Goal: Use online tool/utility: Utilize a website feature to perform a specific function

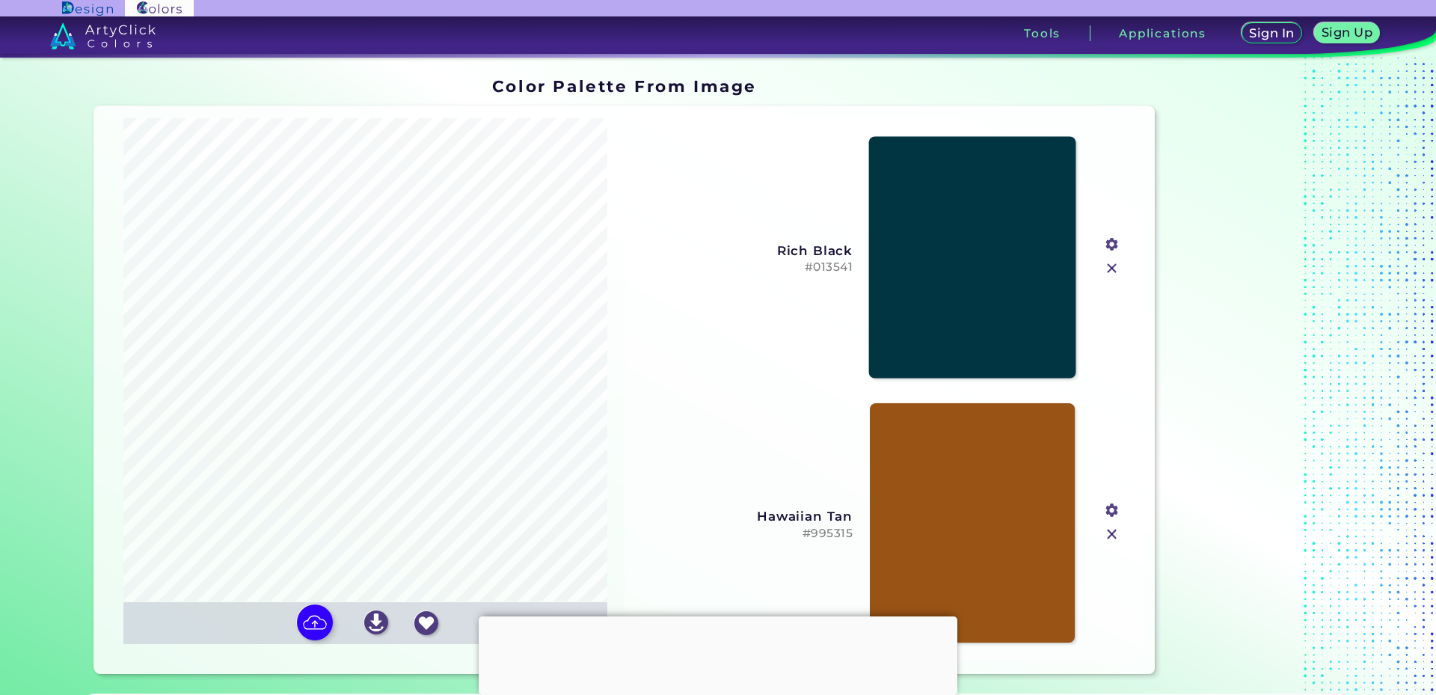
click at [928, 244] on link at bounding box center [972, 257] width 207 height 242
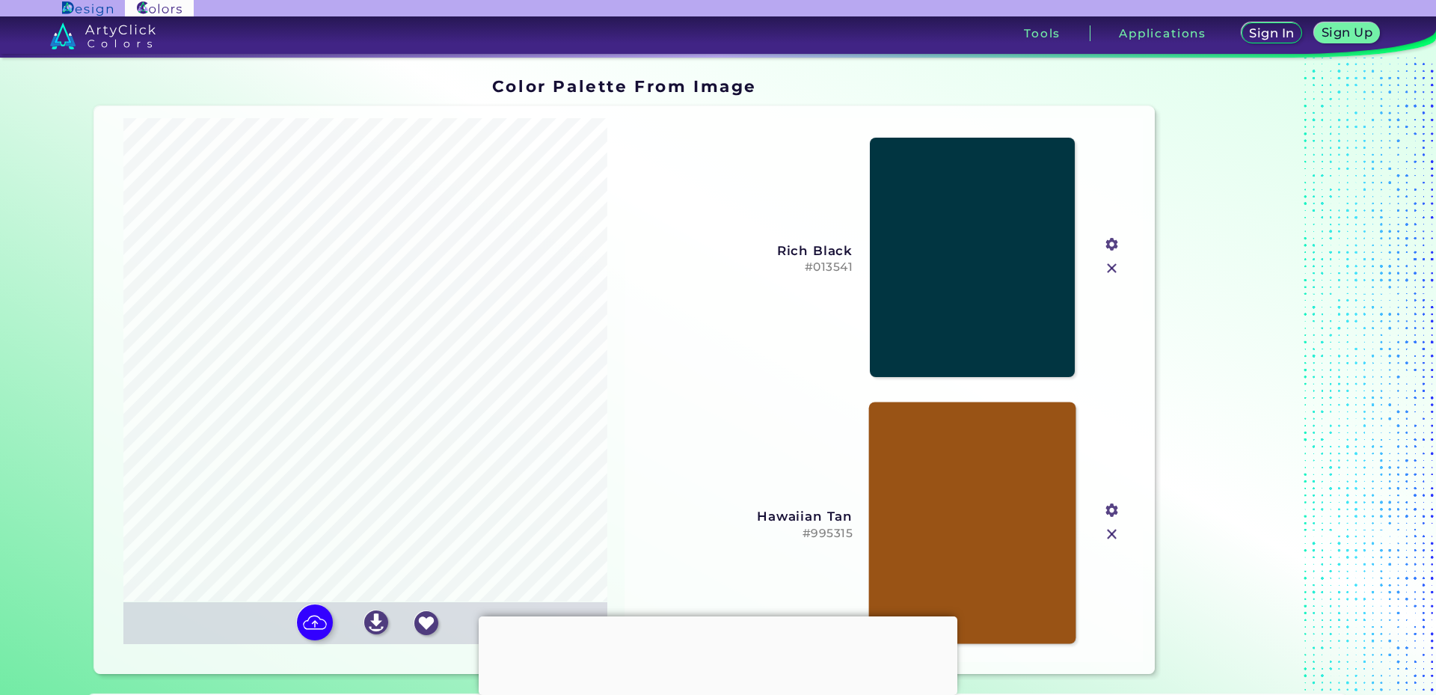
click at [945, 519] on link at bounding box center [972, 524] width 207 height 242
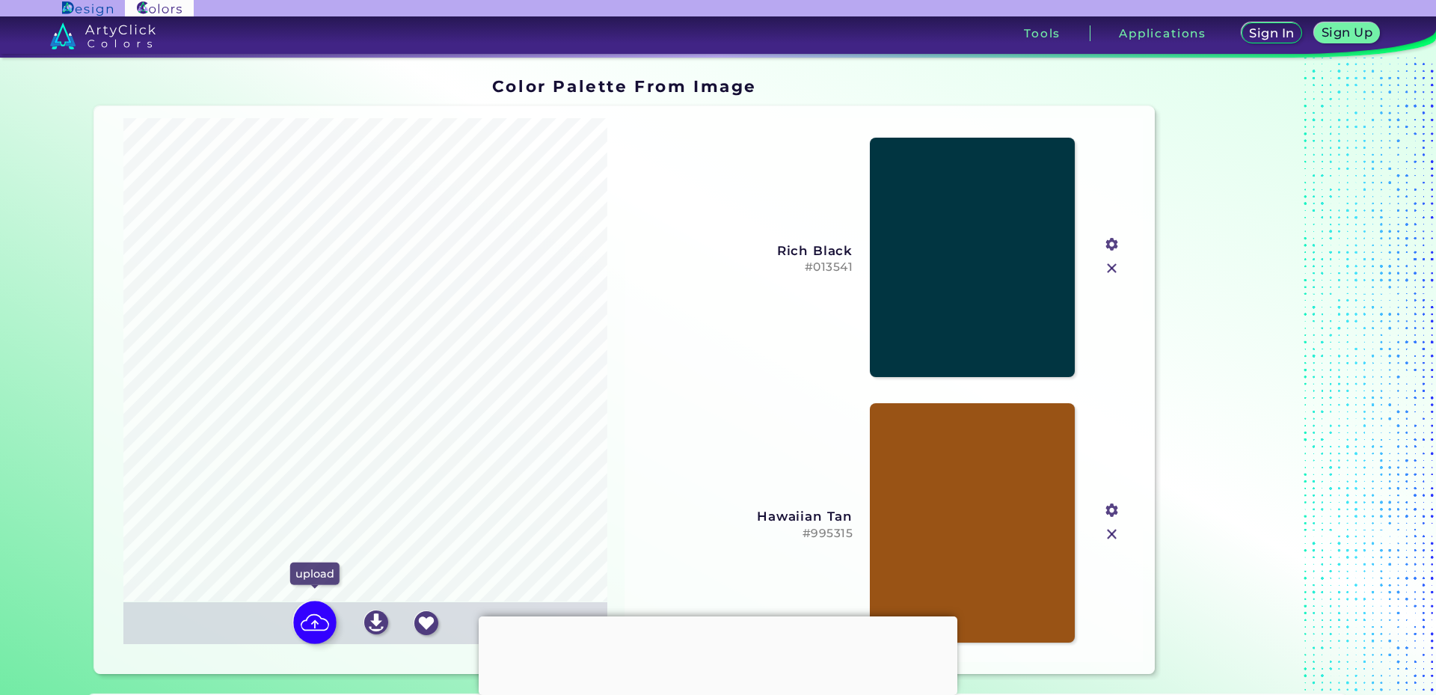
click at [306, 625] on img at bounding box center [314, 622] width 43 height 43
click at [0, 0] on input "file" at bounding box center [0, 0] width 0 height 0
type input "#11394b"
type input "#8e5c29"
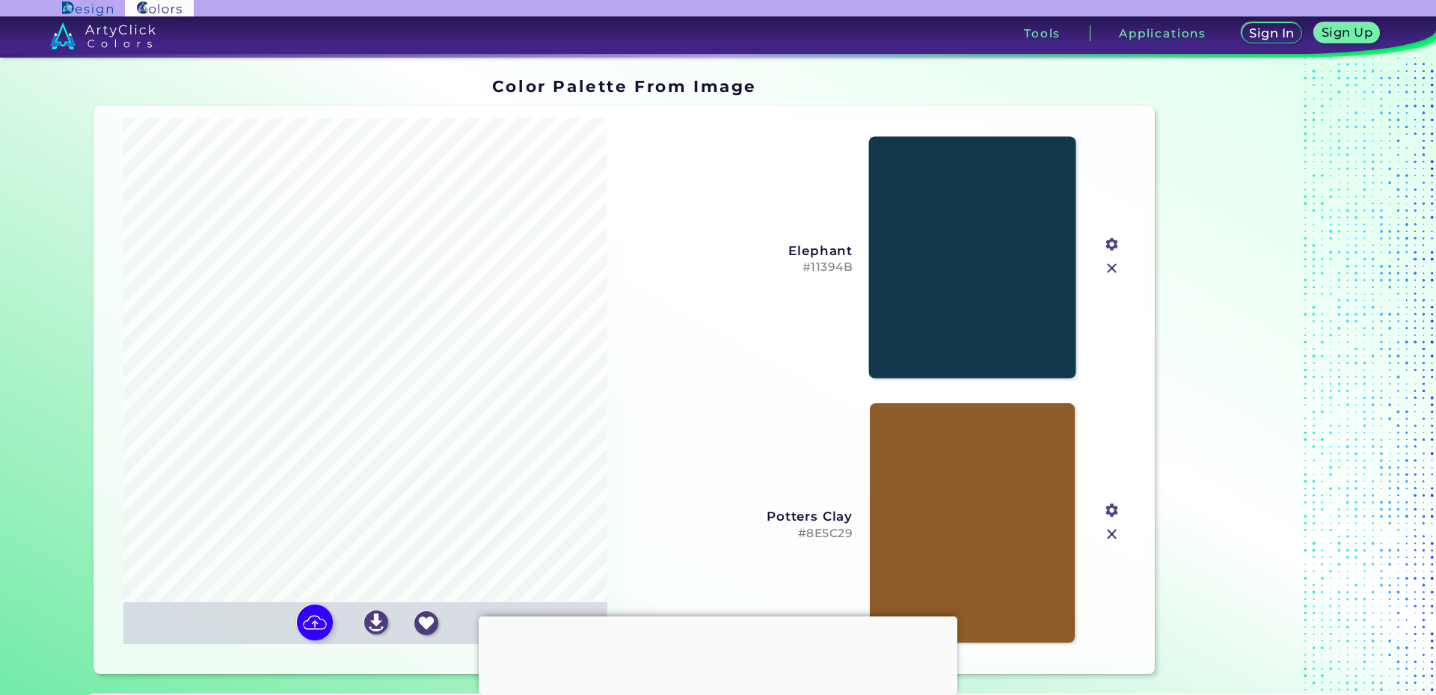
click at [937, 246] on link at bounding box center [972, 257] width 207 height 242
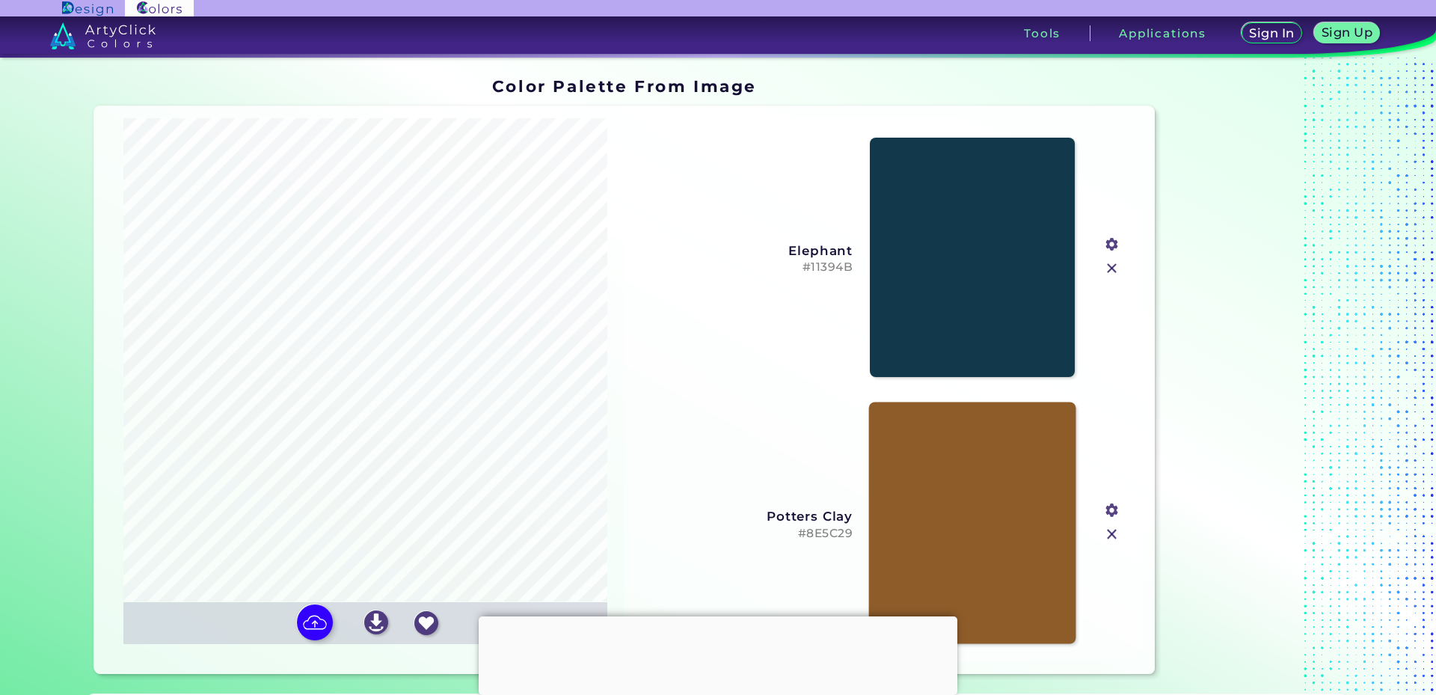
click at [916, 442] on link at bounding box center [972, 524] width 207 height 242
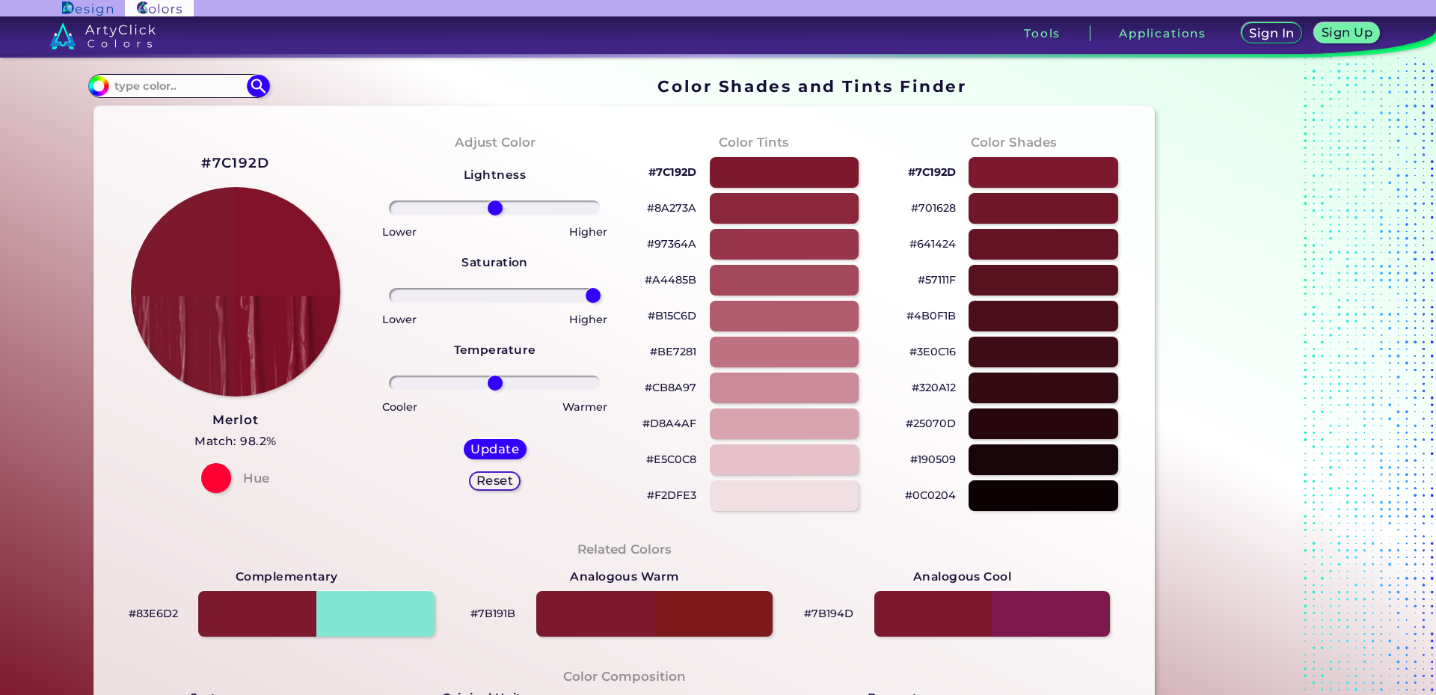
drag, startPoint x: 494, startPoint y: 296, endPoint x: 729, endPoint y: 296, distance: 234.9
type input "100"
click at [601, 296] on input "range" at bounding box center [495, 295] width 212 height 15
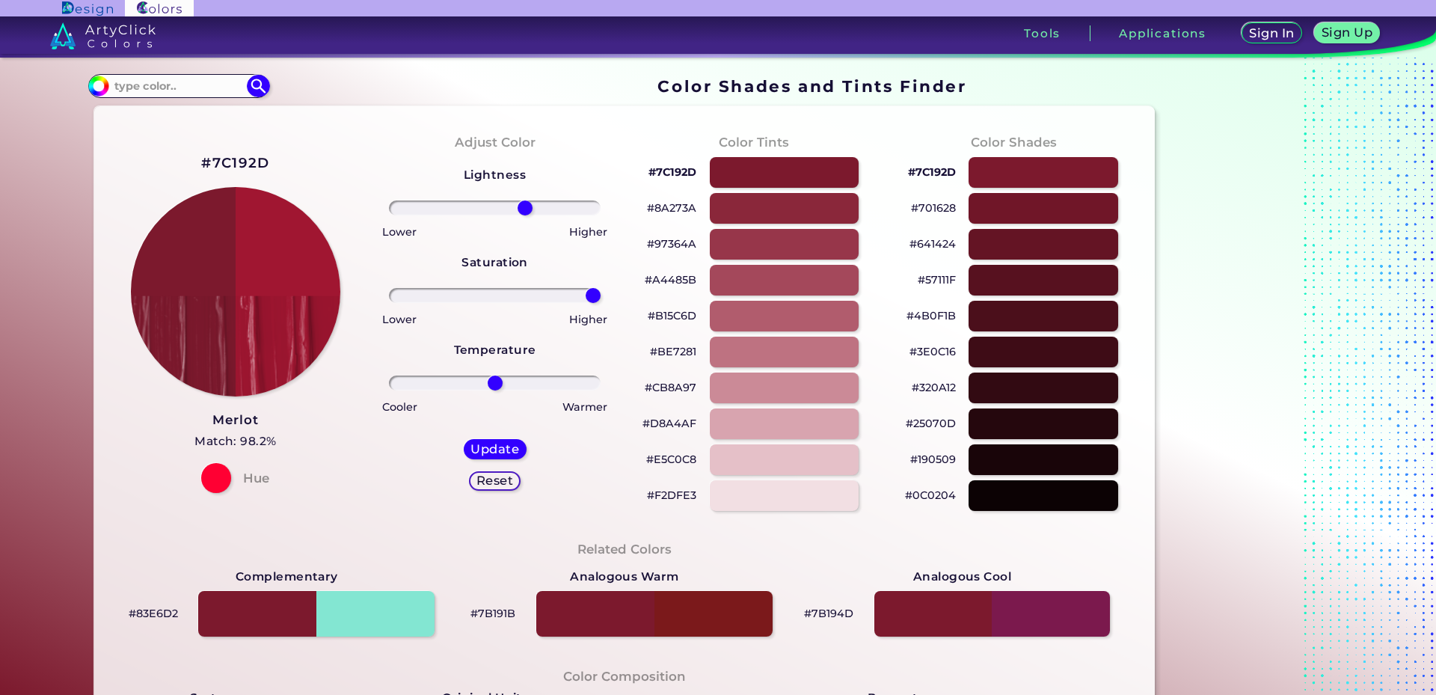
drag, startPoint x: 495, startPoint y: 206, endPoint x: 521, endPoint y: 208, distance: 26.3
type input "31"
click at [521, 208] on input "range" at bounding box center [495, 208] width 212 height 15
click at [490, 447] on h5 "Update" at bounding box center [495, 450] width 46 height 12
type input "#a01631"
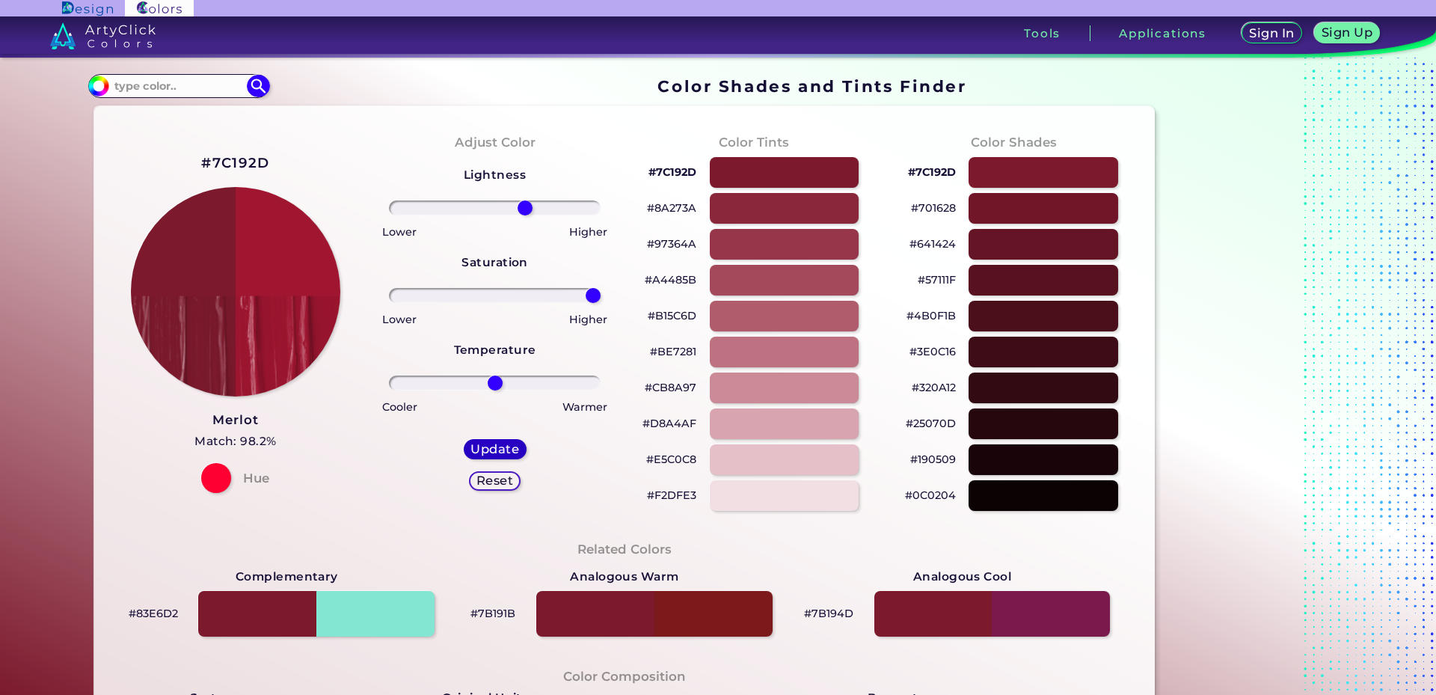
type input "0"
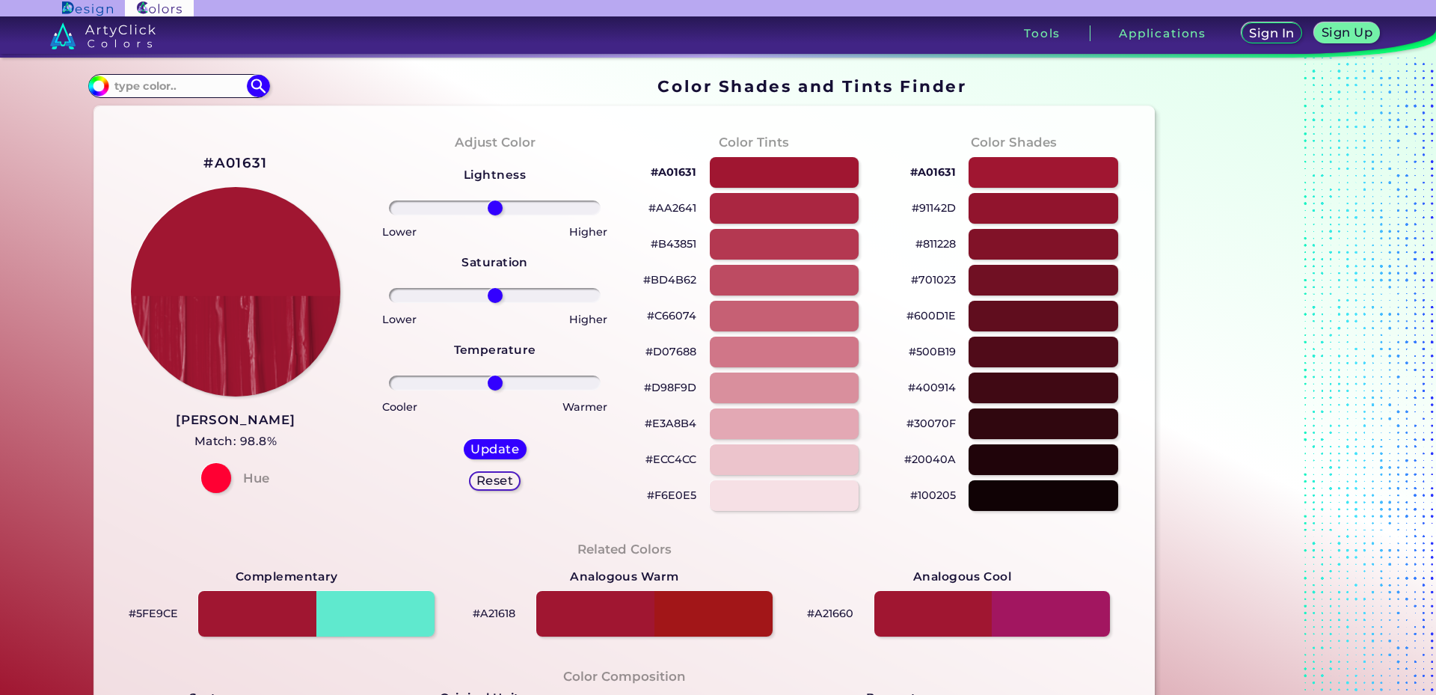
click at [247, 162] on h2 "#A01631" at bounding box center [235, 162] width 64 height 19
